Goal: Transaction & Acquisition: Purchase product/service

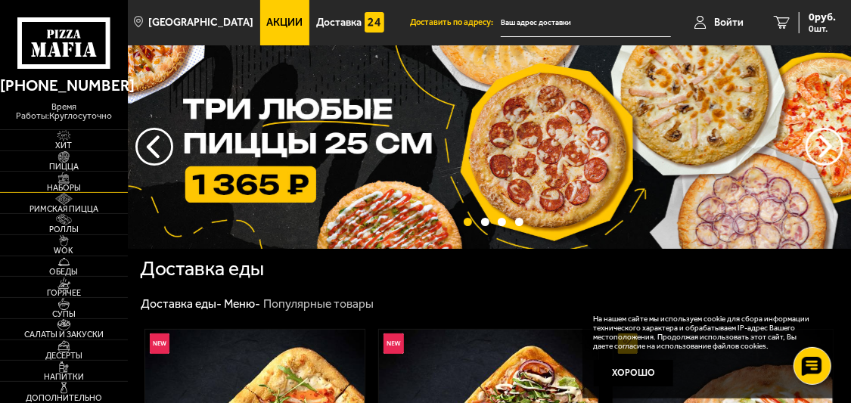
click at [71, 191] on span "Наборы" at bounding box center [64, 188] width 128 height 8
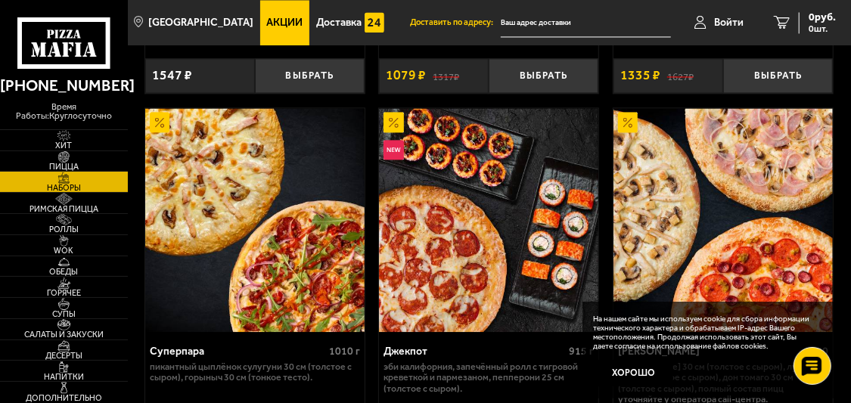
scroll to position [1437, 0]
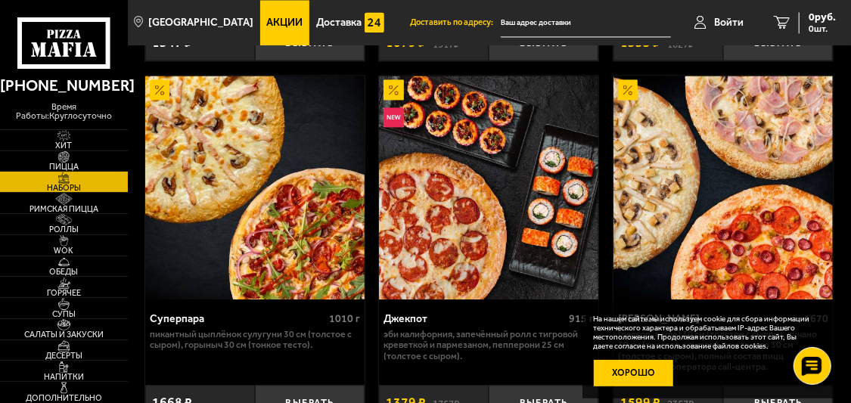
click at [633, 367] on button "Хорошо" at bounding box center [633, 373] width 79 height 26
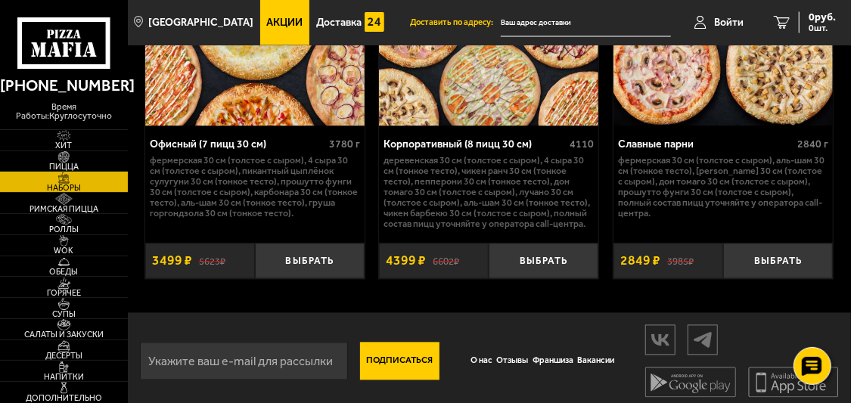
scroll to position [3809, 0]
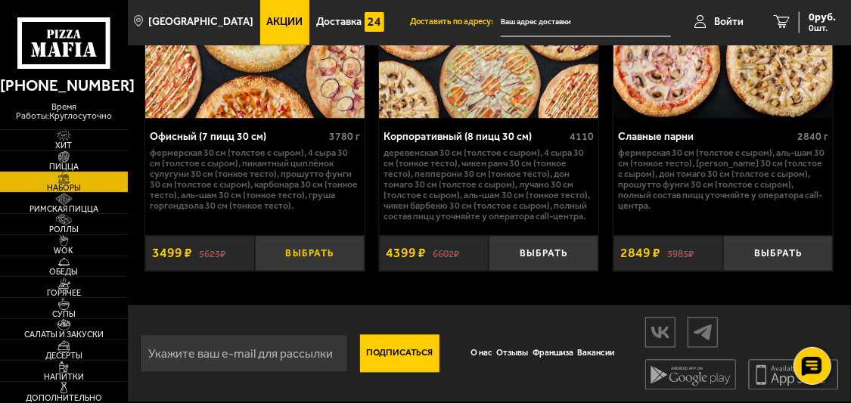
click at [331, 256] on button "Выбрать" at bounding box center [310, 254] width 110 height 36
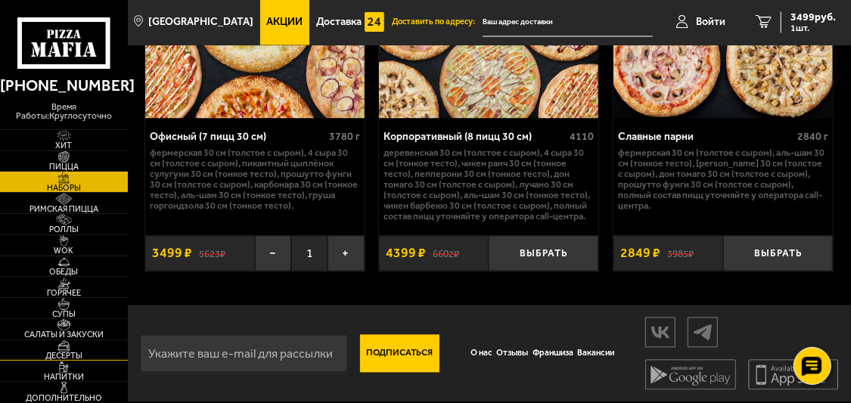
click at [68, 345] on img at bounding box center [64, 345] width 34 height 11
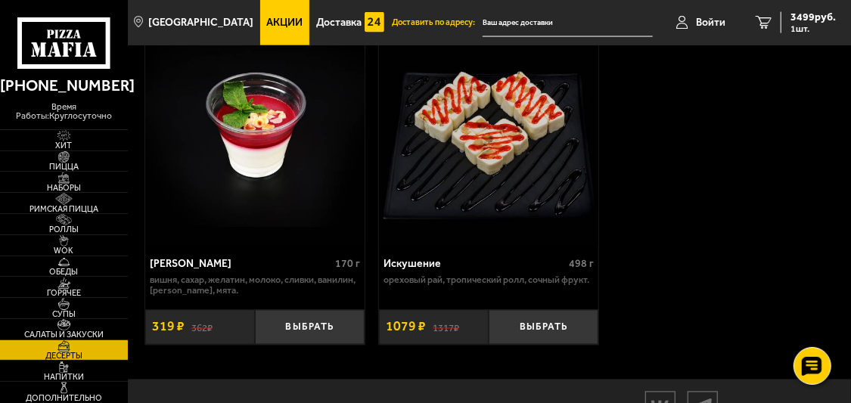
scroll to position [1133, 0]
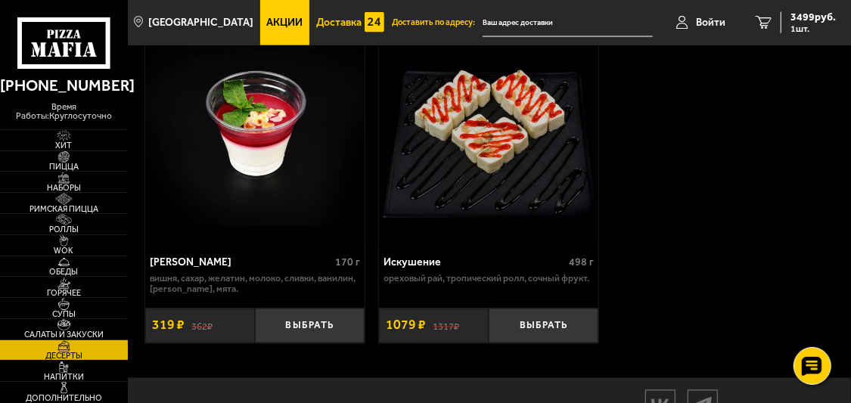
click at [331, 20] on span "Доставка" at bounding box center [338, 22] width 45 height 11
